Goal: Task Accomplishment & Management: Manage account settings

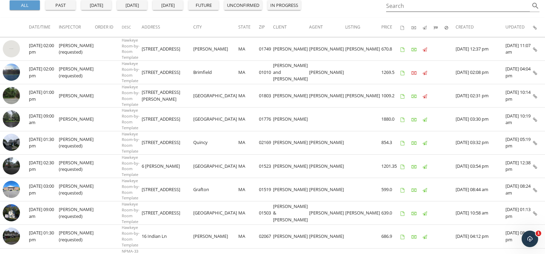
scroll to position [68, 0]
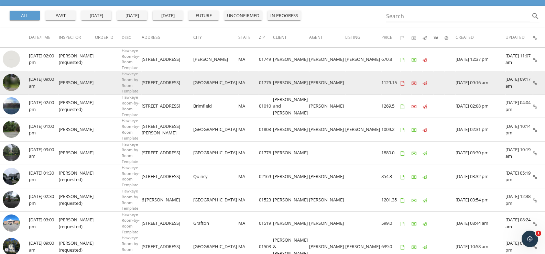
click at [10, 80] on img at bounding box center [11, 82] width 17 height 17
drag, startPoint x: 234, startPoint y: 81, endPoint x: 148, endPoint y: 85, distance: 86.1
click at [148, 85] on tr "check_box_outline_blank 10/01/2025 09:00 am Neil Childress Hawkeye Room-by-Room…" at bounding box center [272, 82] width 545 height 23
copy tr "447 Peakham Rd Sudbury MA"
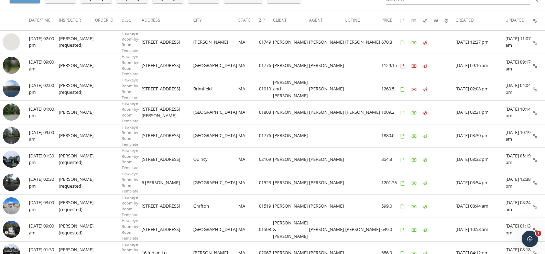
scroll to position [75, 0]
